Goal: Information Seeking & Learning: Learn about a topic

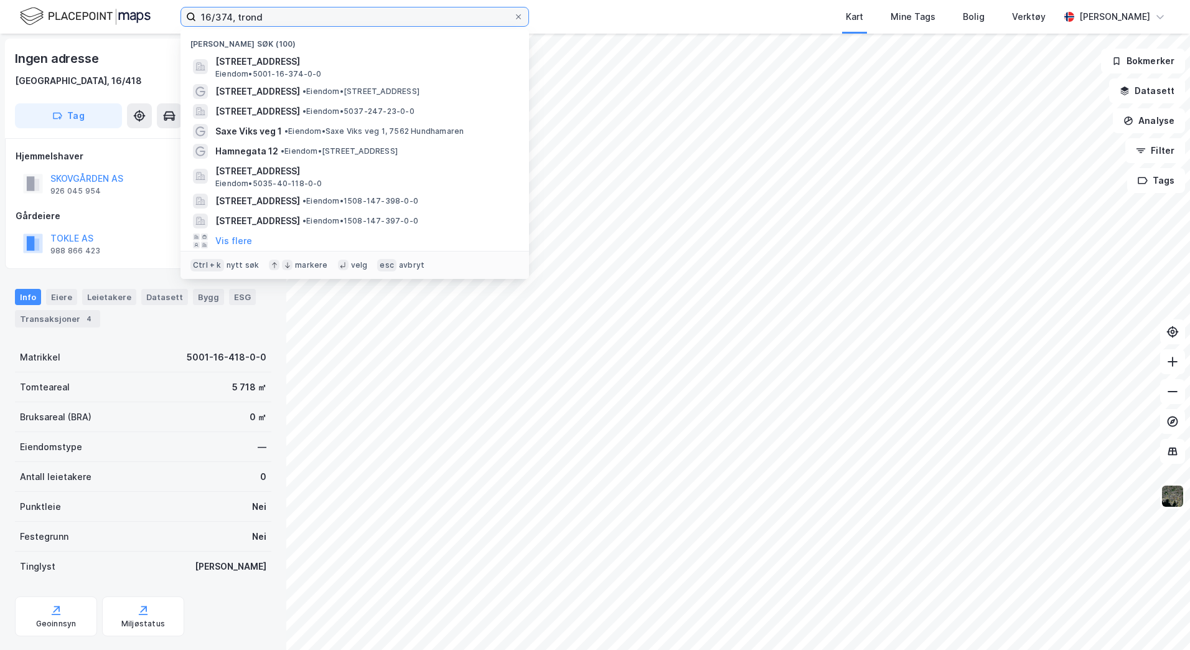
drag, startPoint x: 275, startPoint y: 18, endPoint x: 196, endPoint y: 16, distance: 79.1
click at [196, 16] on input "16/374, trond" at bounding box center [354, 16] width 317 height 19
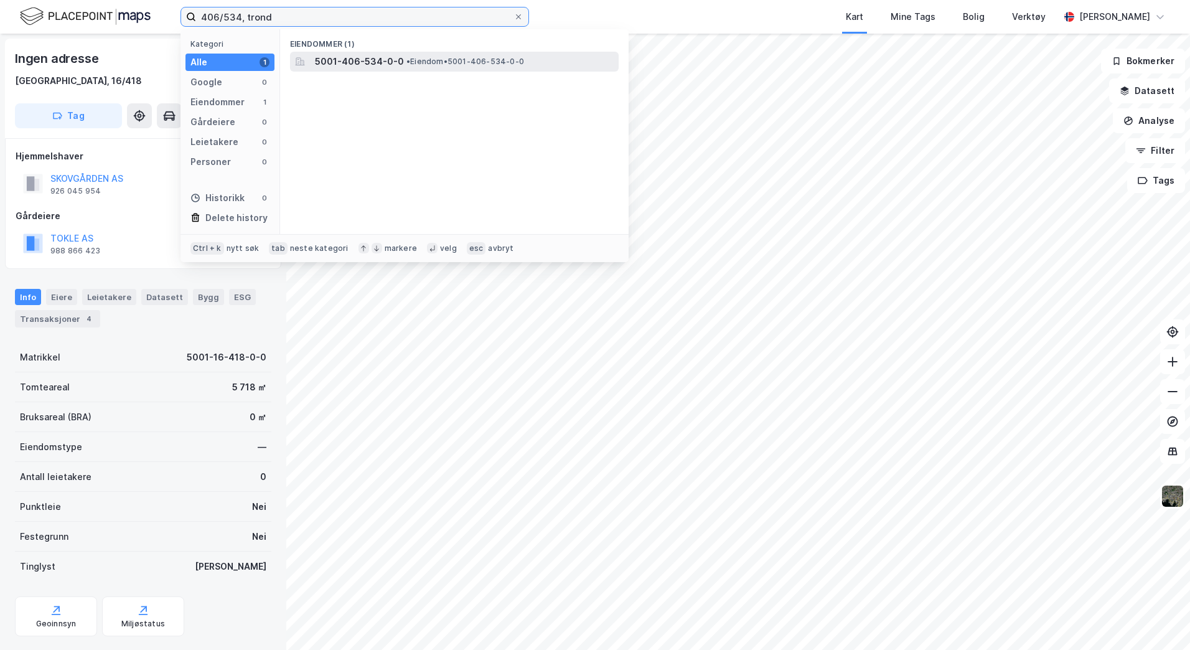
type input "406/534, trond"
click at [354, 61] on span "5001-406-534-0-0" at bounding box center [359, 61] width 89 height 15
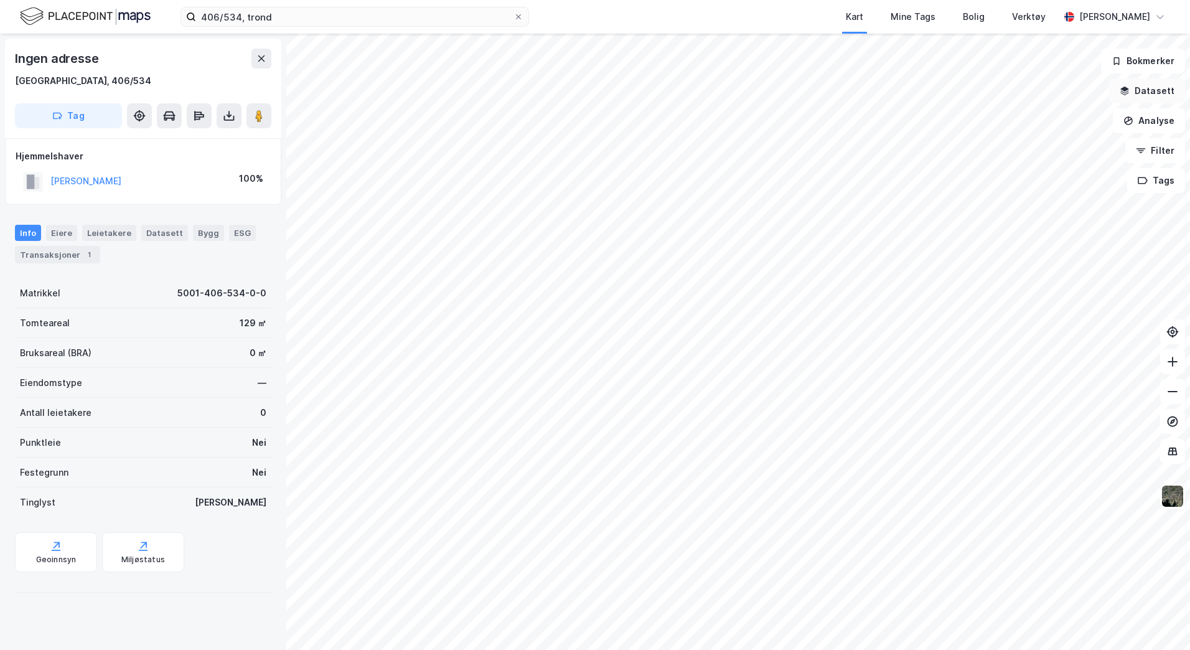
click at [1145, 84] on button "Datasett" at bounding box center [1147, 90] width 76 height 25
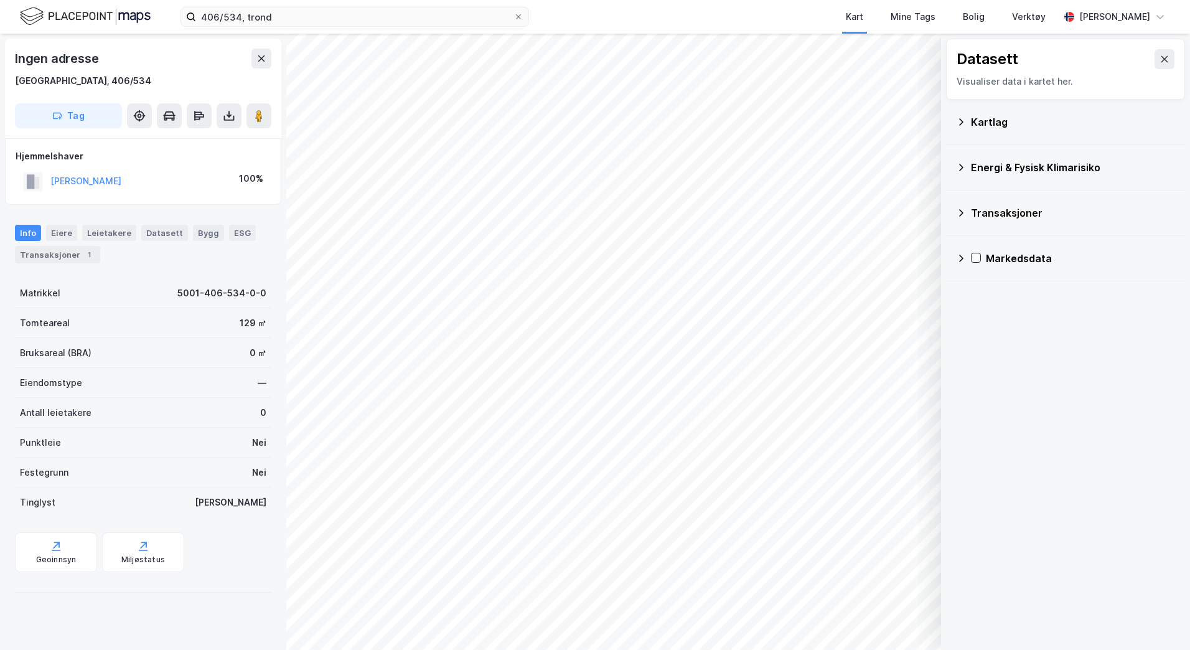
click at [1002, 118] on div "Kartlag" at bounding box center [1073, 122] width 204 height 15
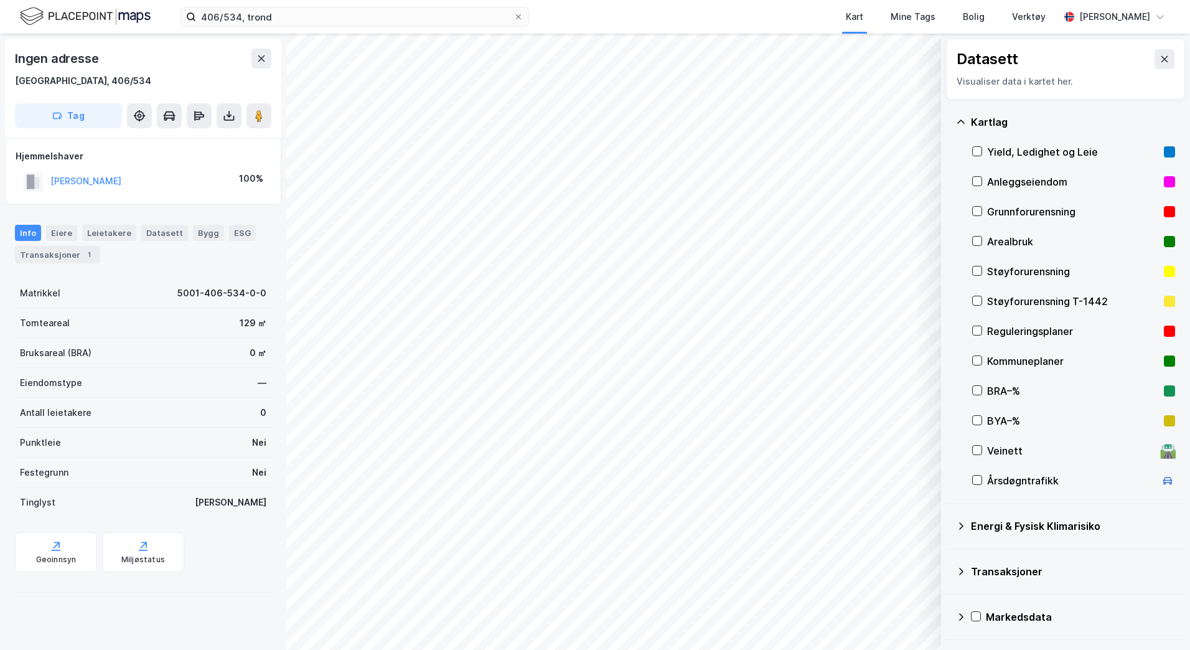
click at [997, 324] on div "Reguleringsplaner" at bounding box center [1073, 331] width 172 height 15
